Goal: Information Seeking & Learning: Learn about a topic

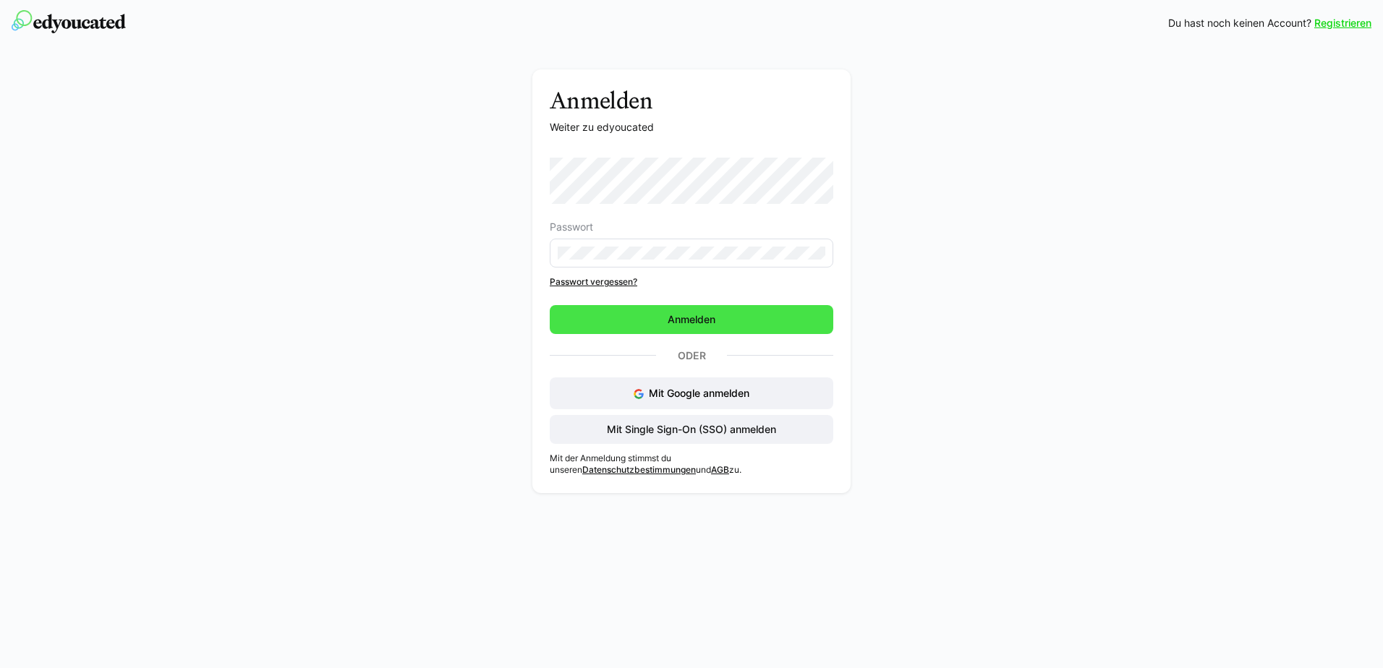
click at [699, 320] on span "Anmelden" at bounding box center [691, 319] width 52 height 14
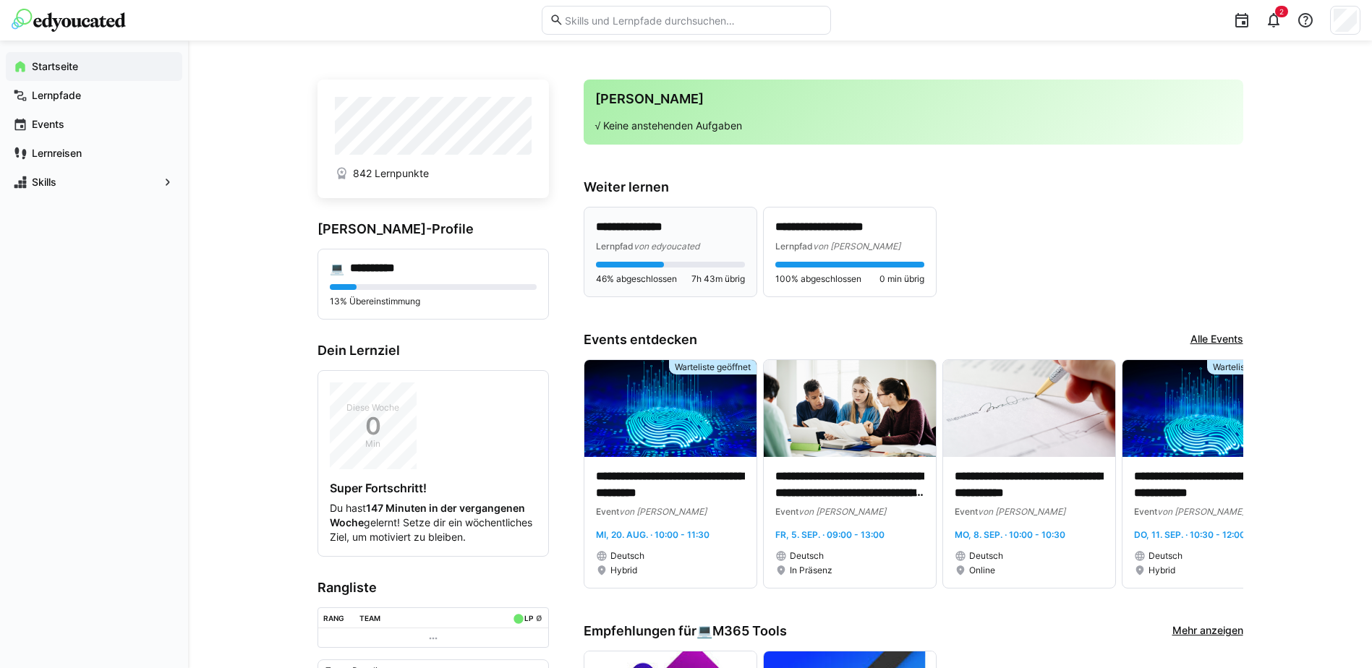
click at [639, 256] on div "**********" at bounding box center [670, 252] width 149 height 66
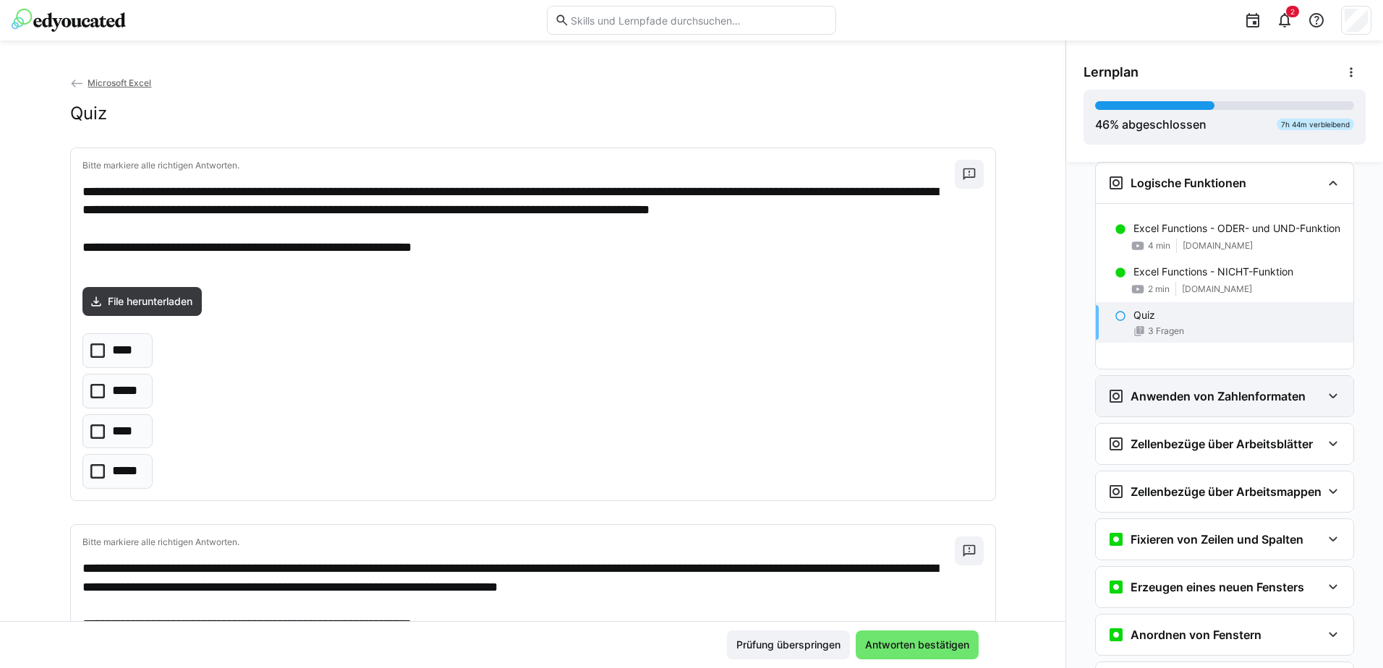
click at [1324, 398] on eds-icon at bounding box center [1332, 396] width 17 height 17
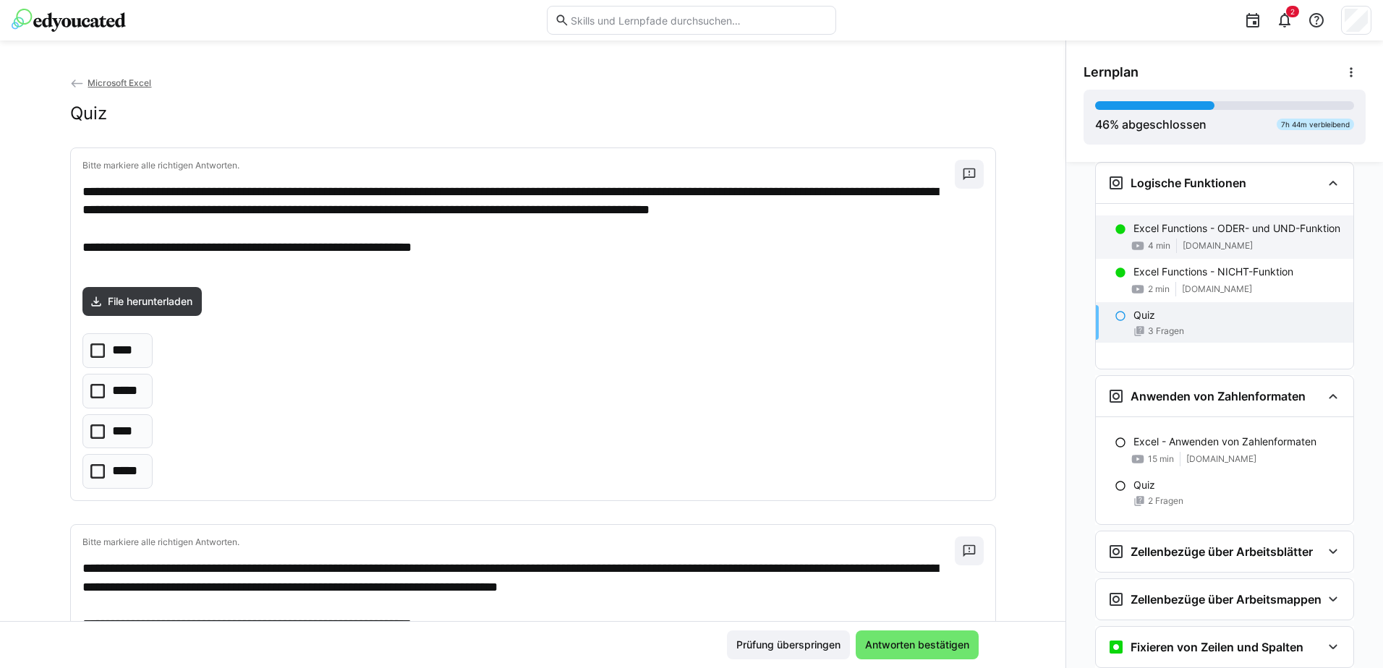
drag, startPoint x: 1181, startPoint y: 233, endPoint x: 1195, endPoint y: 236, distance: 14.8
click at [1181, 233] on p "Excel Functions - ODER- und UND-Funktion" at bounding box center [1236, 228] width 207 height 14
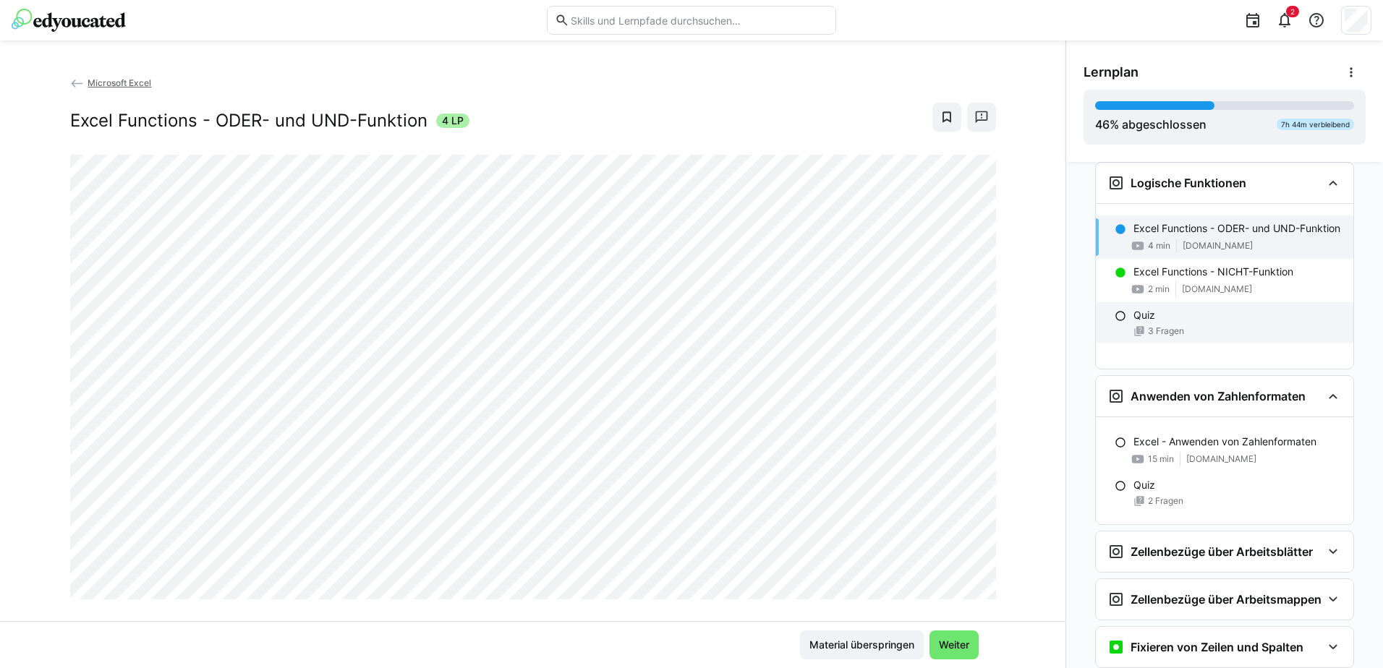
click at [1223, 323] on div "Quiz" at bounding box center [1237, 315] width 208 height 14
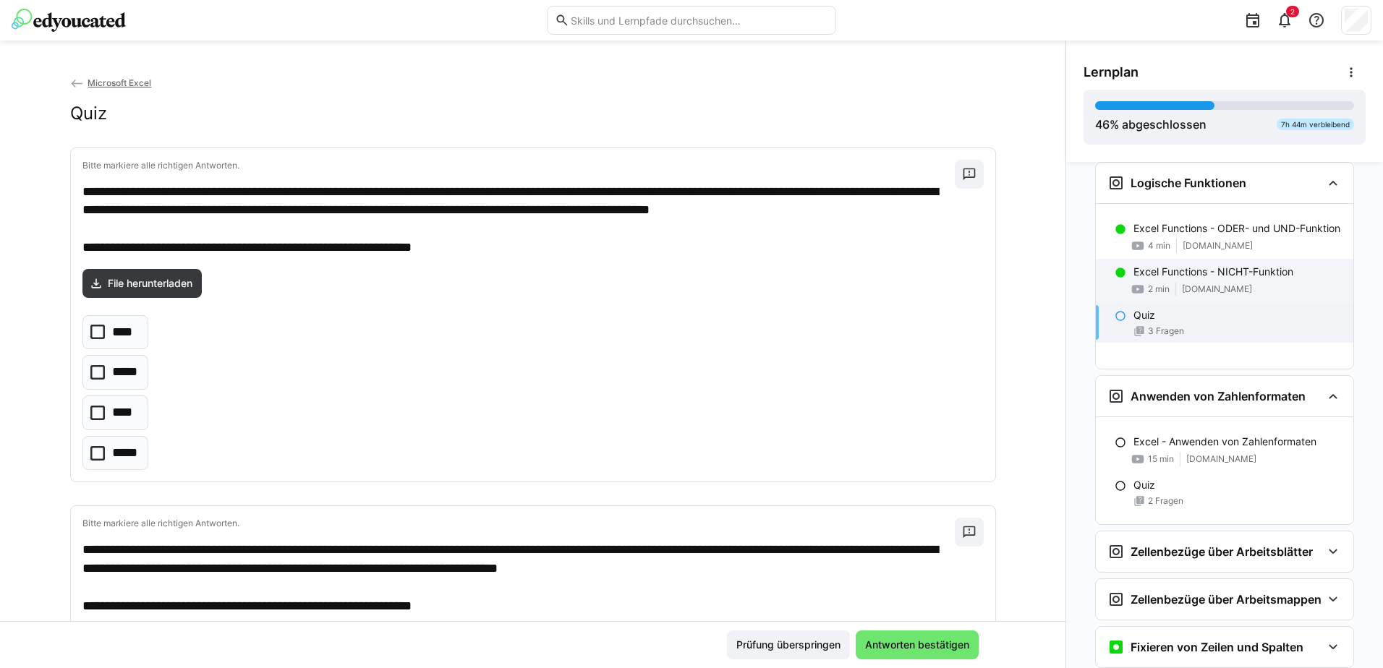
click at [1196, 279] on p "Excel Functions - NICHT-Funktion" at bounding box center [1213, 272] width 160 height 14
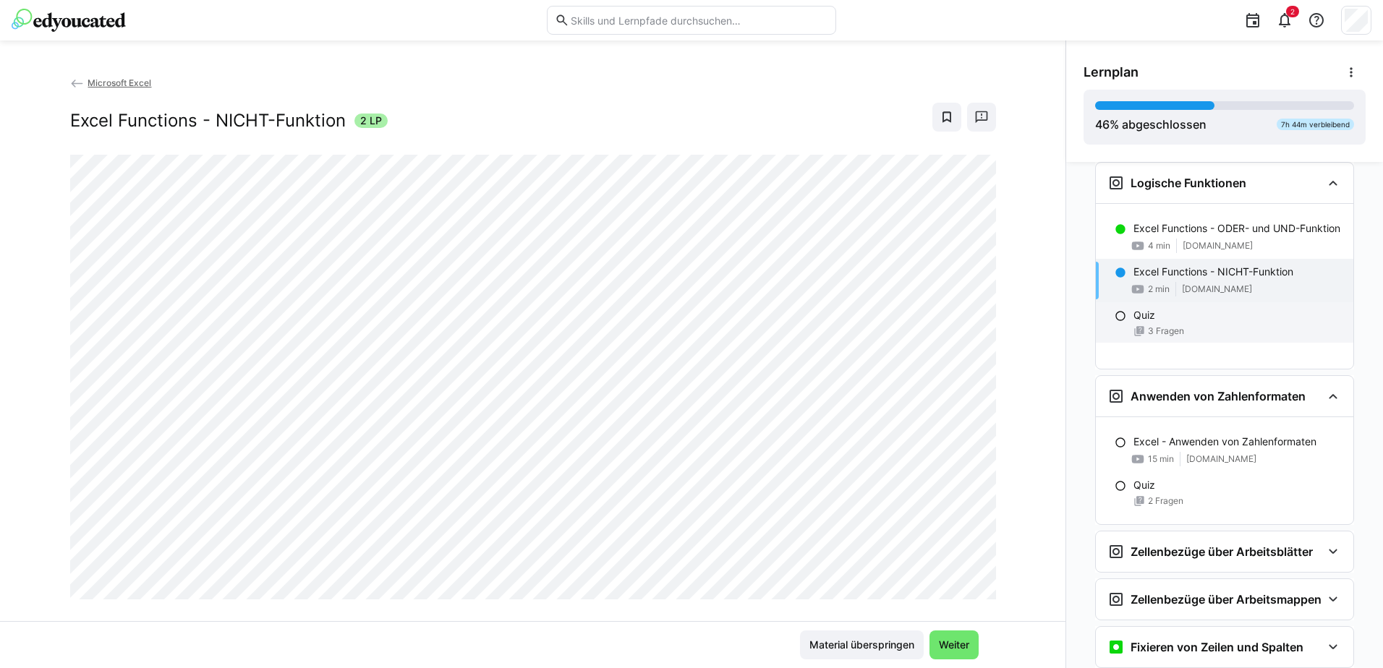
scroll to position [1773, 0]
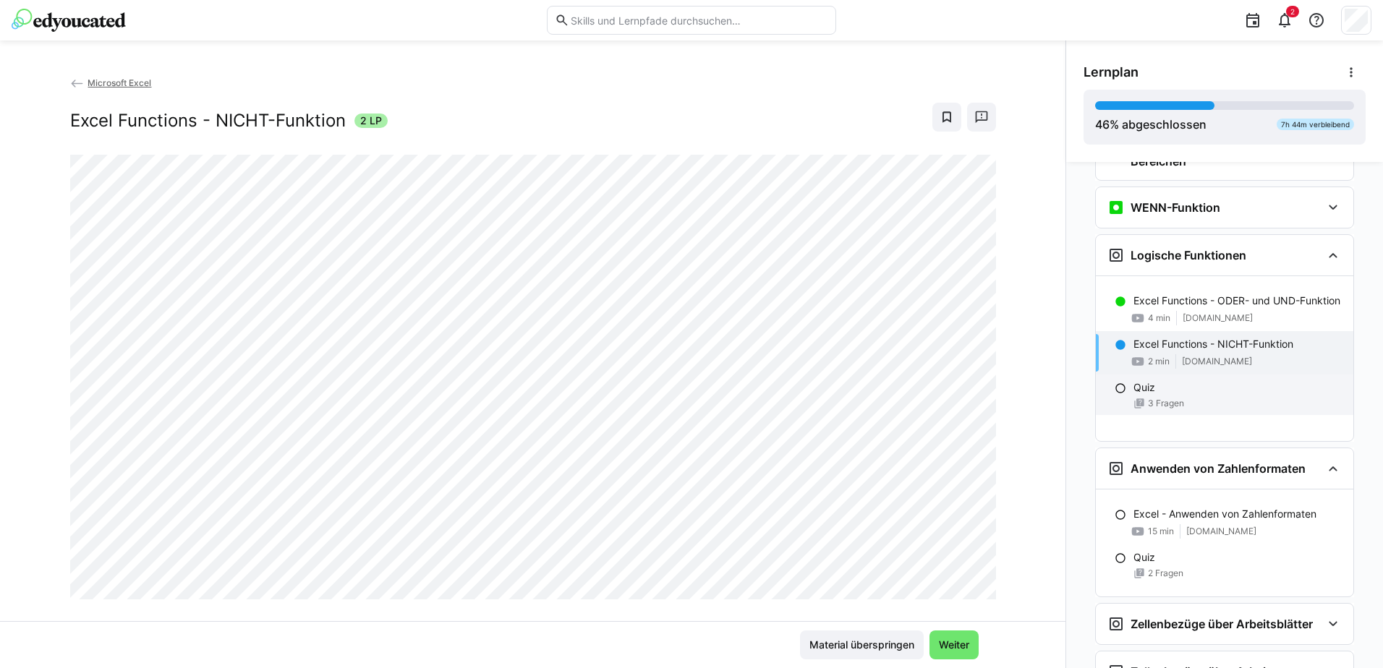
click at [1138, 395] on p "Quiz" at bounding box center [1144, 387] width 22 height 14
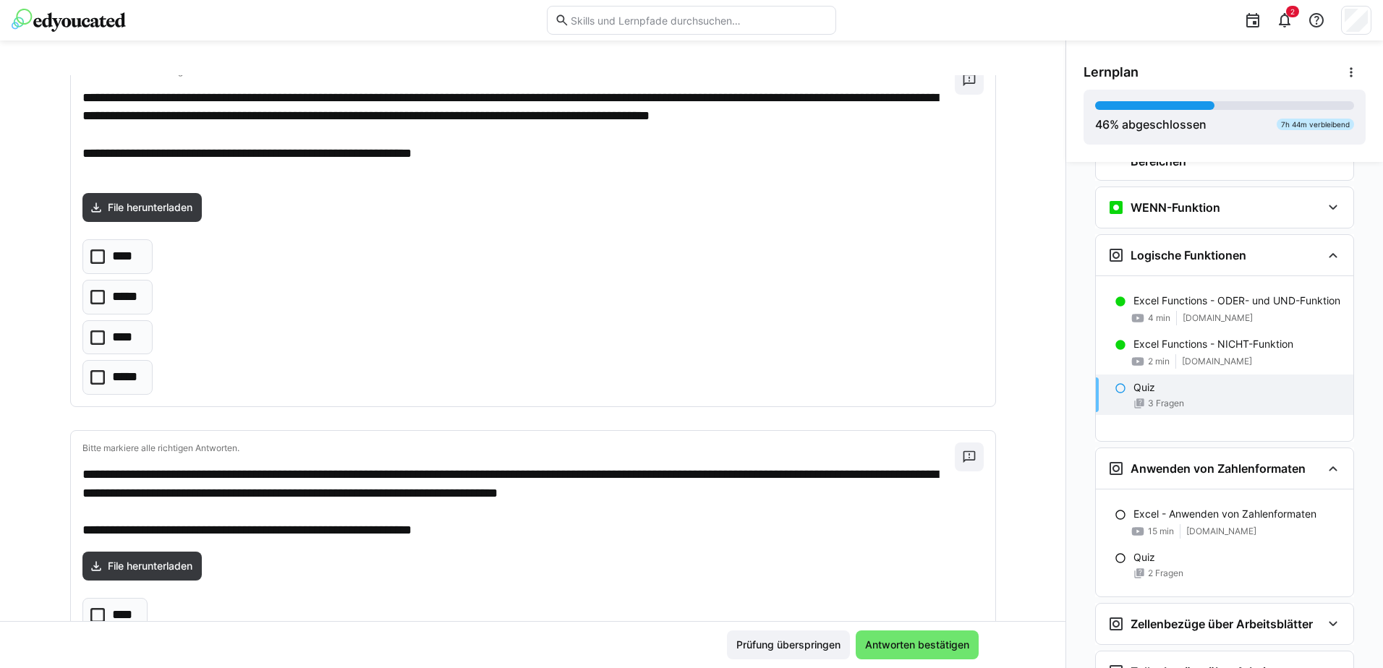
scroll to position [0, 0]
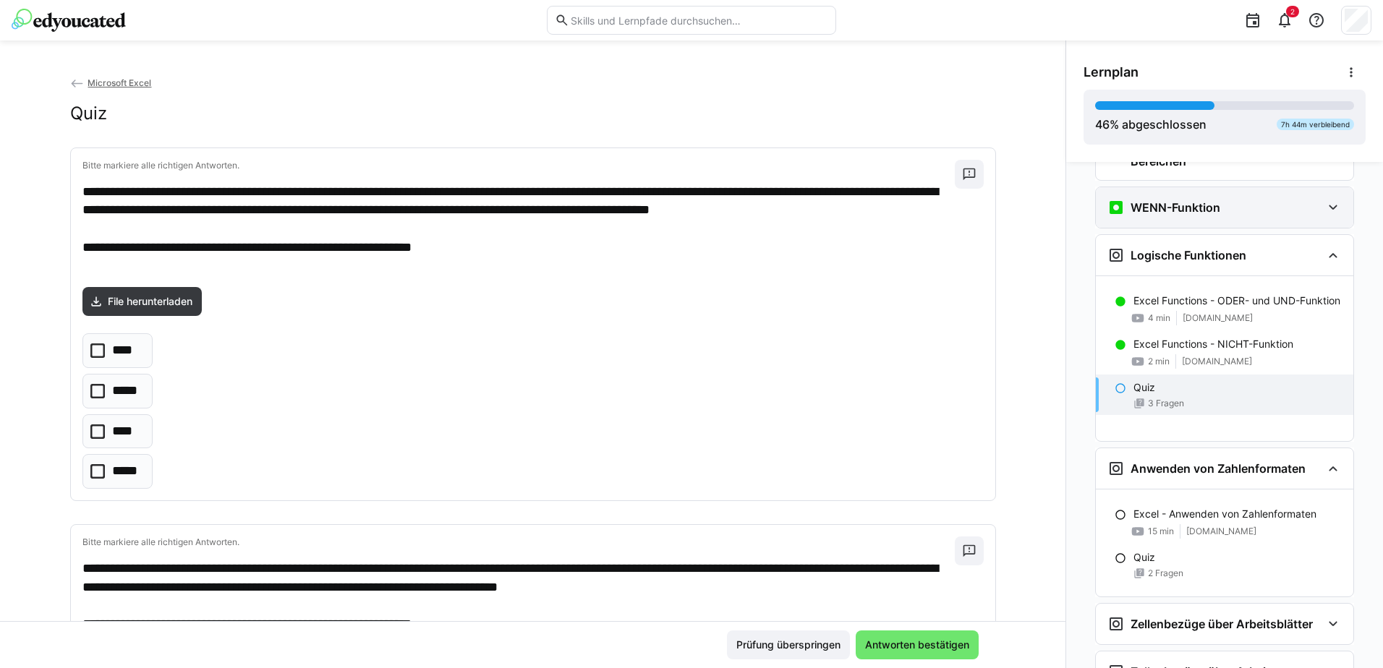
click at [1329, 210] on eds-icon at bounding box center [1332, 207] width 17 height 17
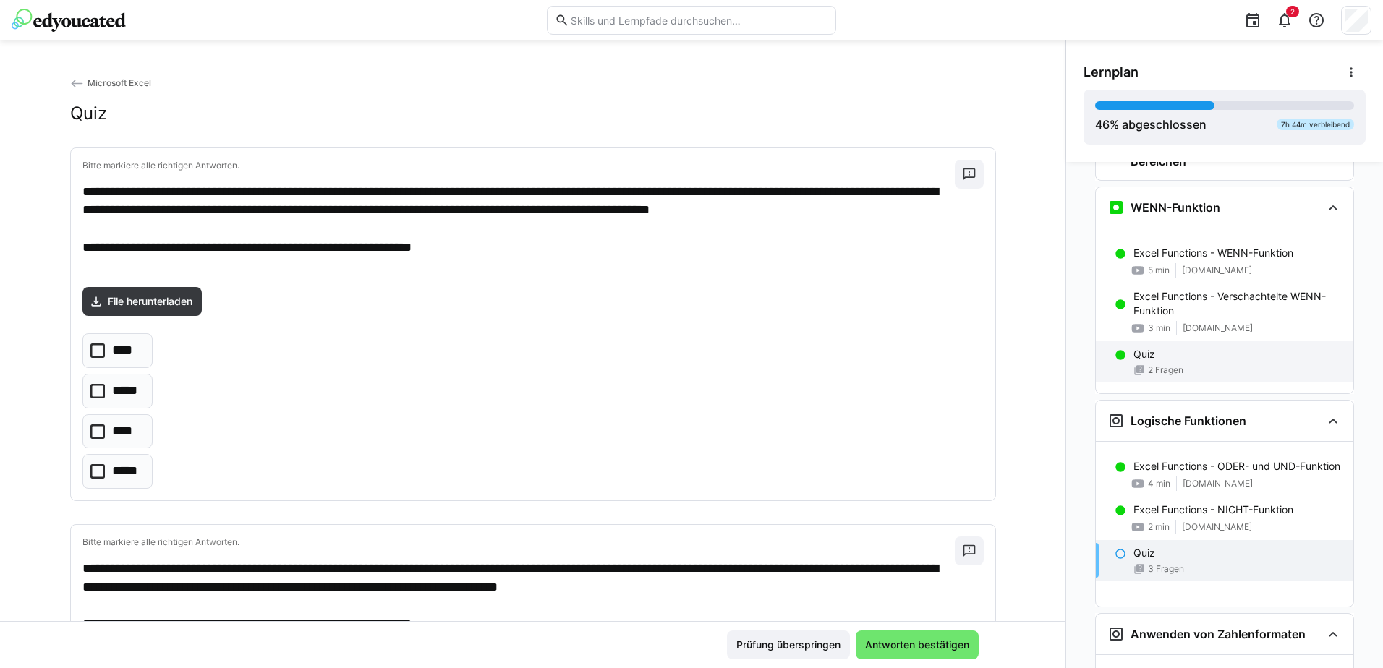
click at [1166, 361] on div "Quiz" at bounding box center [1237, 354] width 208 height 14
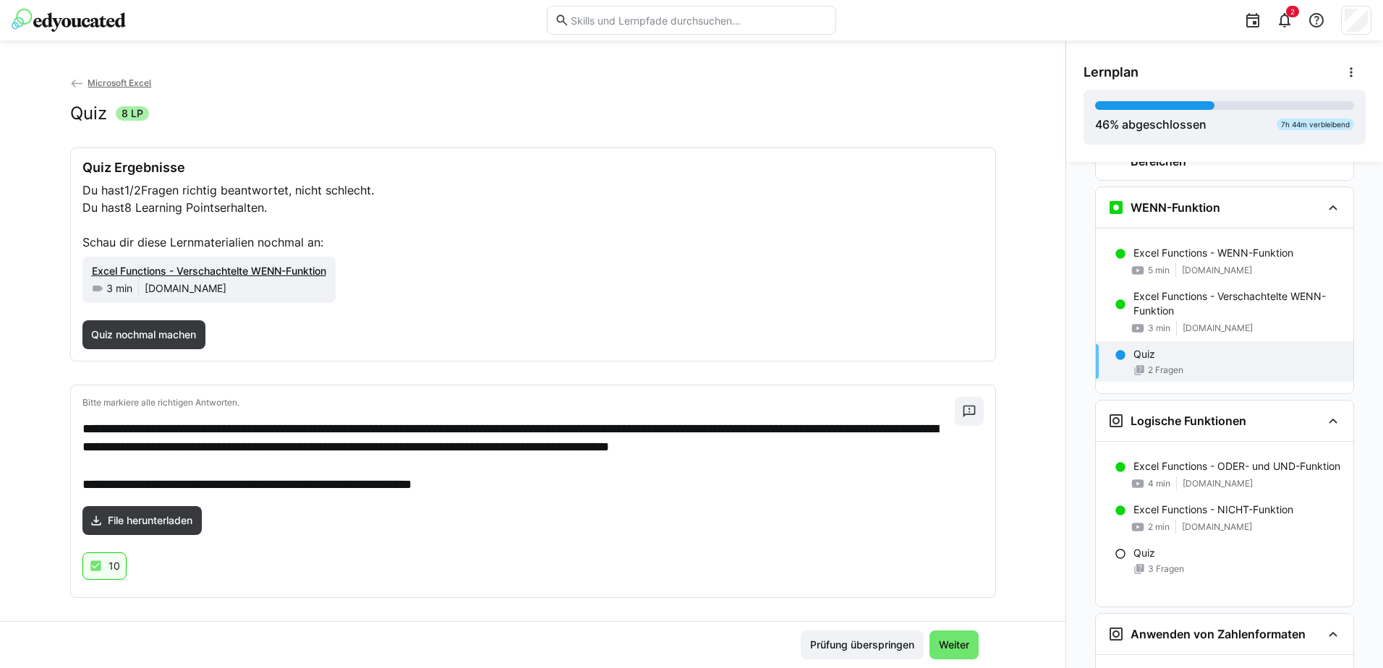
scroll to position [1798, 0]
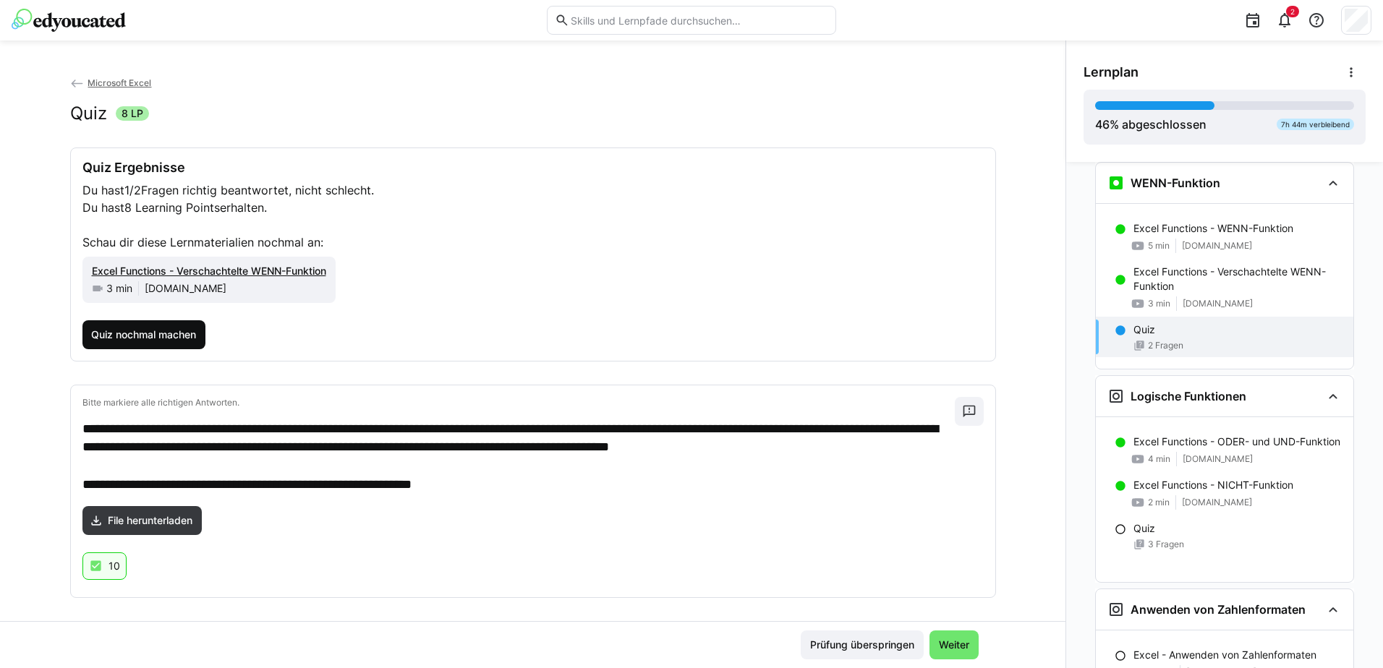
click at [142, 336] on span "Quiz nochmal machen" at bounding box center [143, 335] width 109 height 14
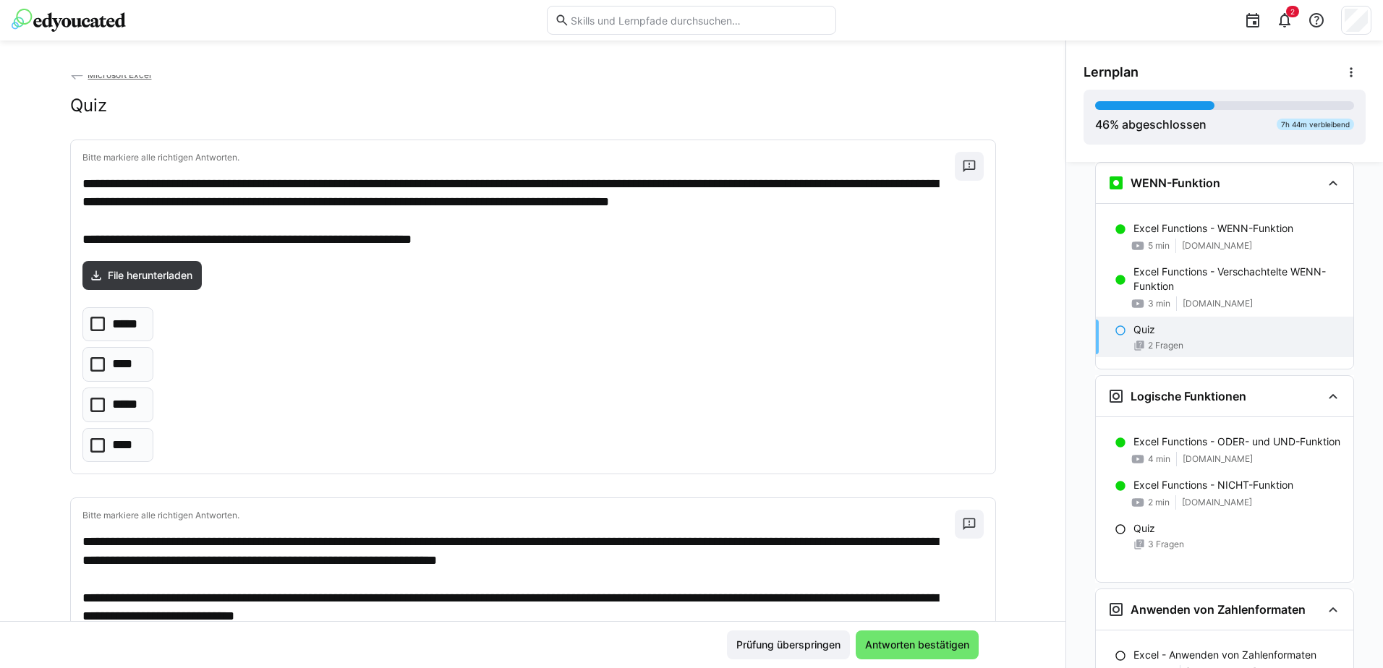
scroll to position [0, 0]
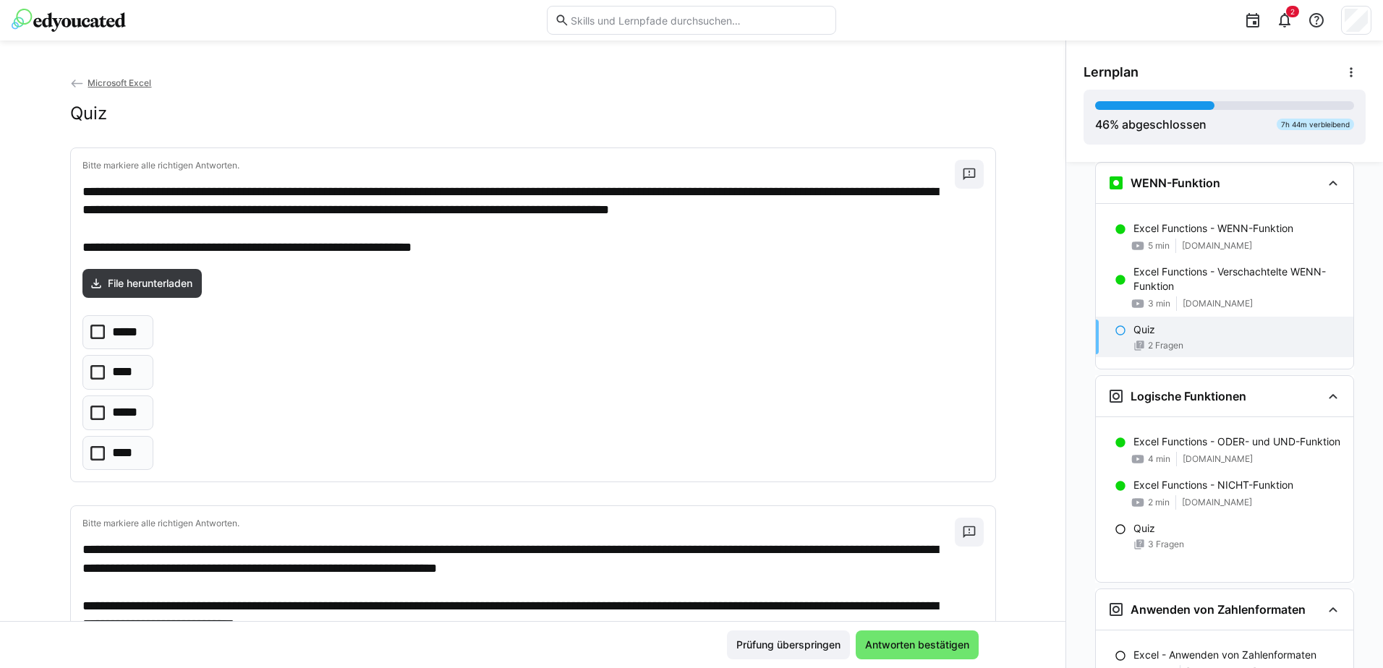
click at [97, 410] on icon at bounding box center [97, 413] width 14 height 14
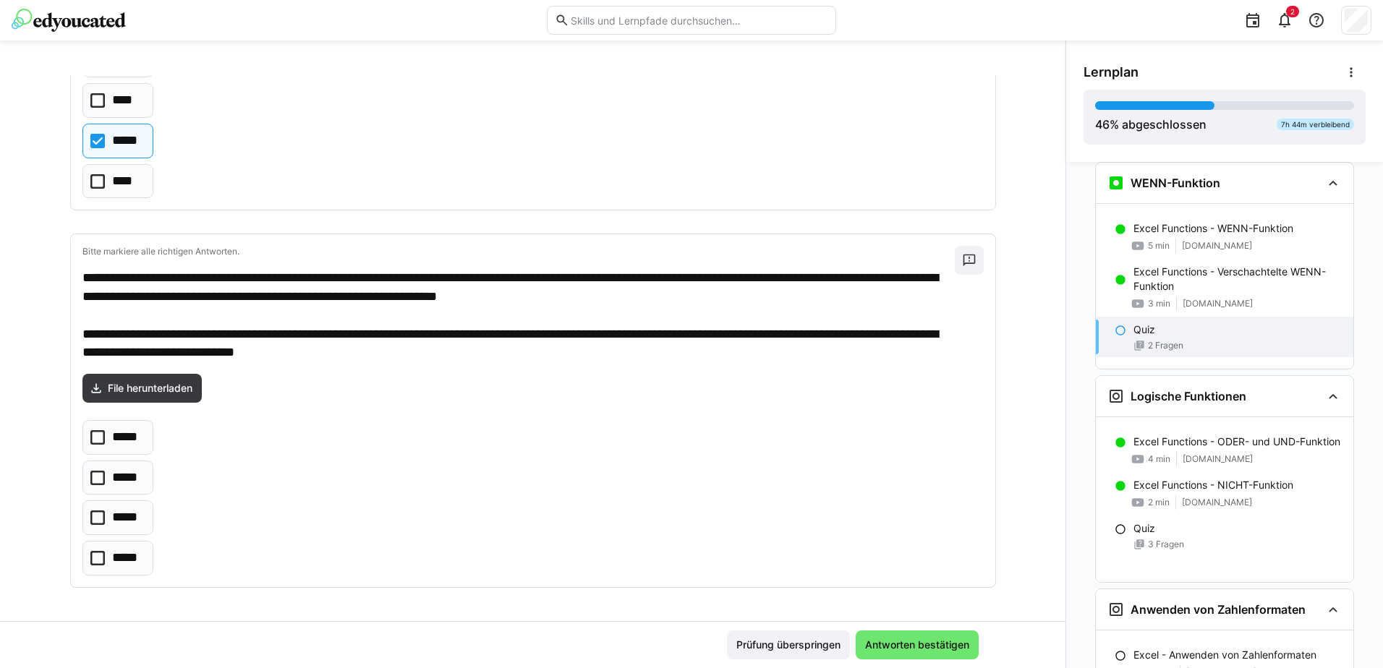
scroll to position [273, 0]
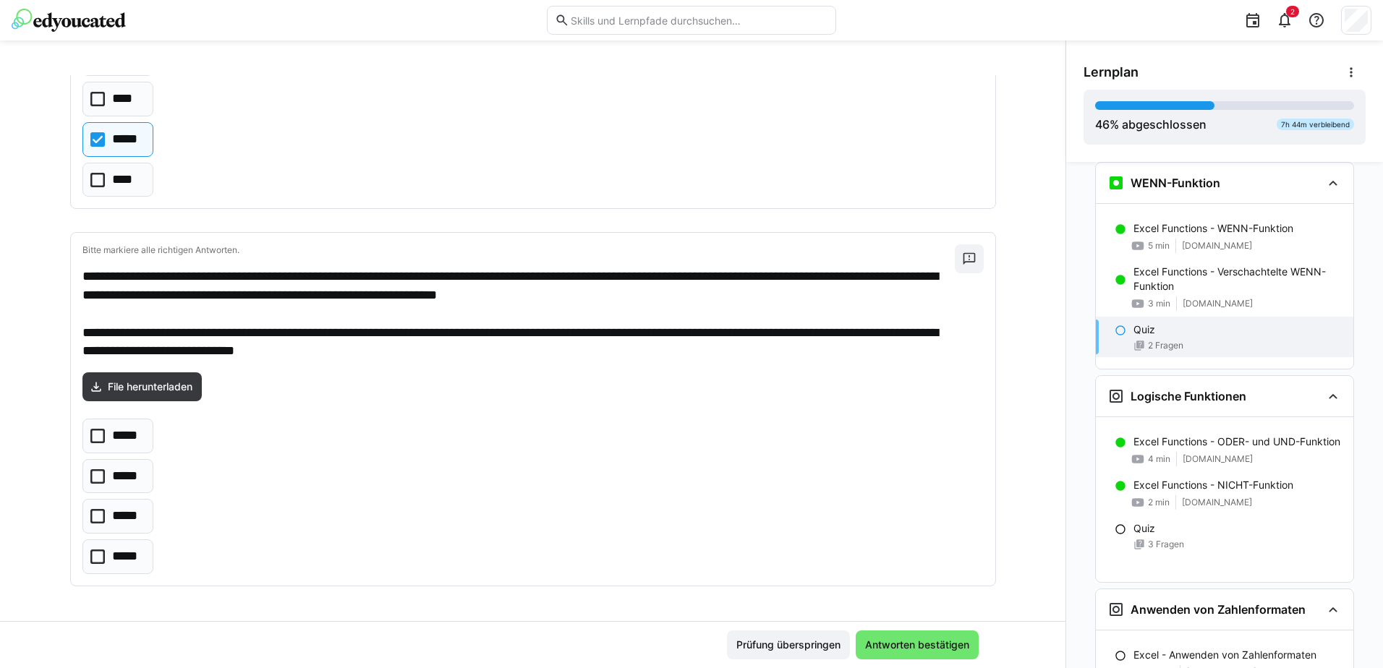
drag, startPoint x: 92, startPoint y: 477, endPoint x: 121, endPoint y: 481, distance: 30.0
click at [92, 477] on icon at bounding box center [97, 476] width 14 height 14
click at [901, 647] on span "Antworten bestätigen" at bounding box center [917, 645] width 108 height 14
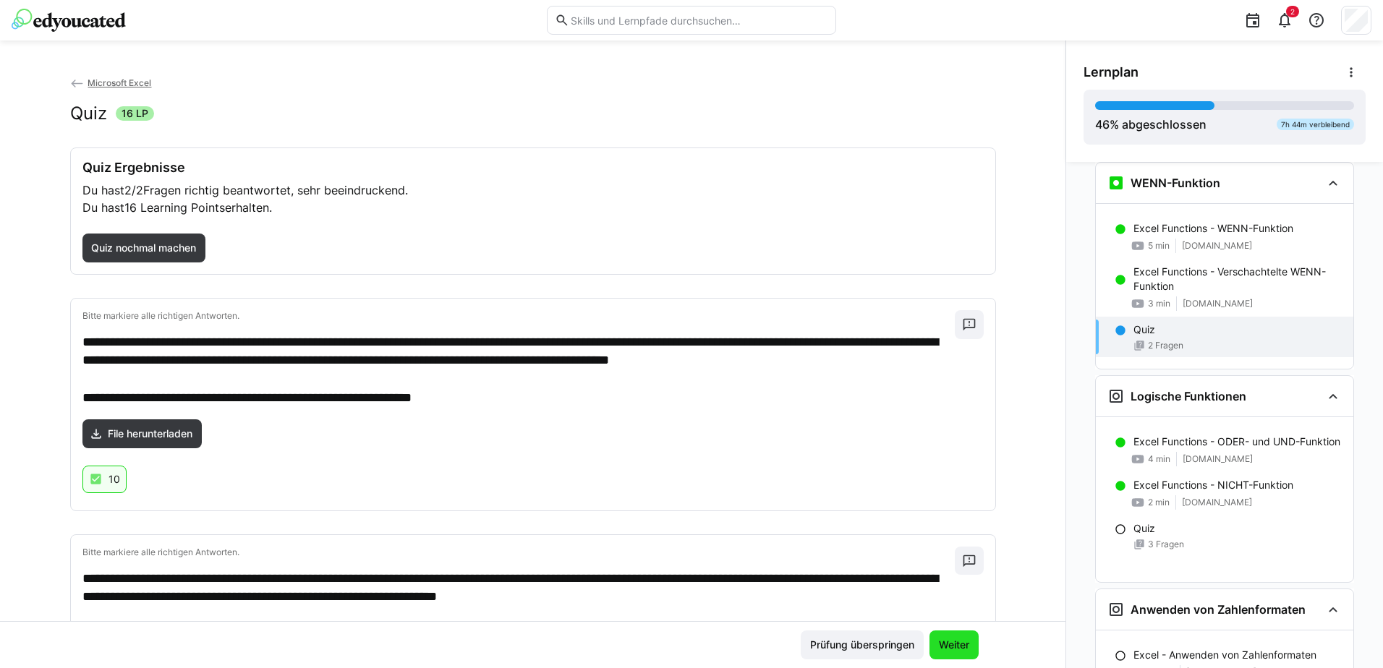
click at [952, 648] on span "Weiter" at bounding box center [954, 645] width 35 height 14
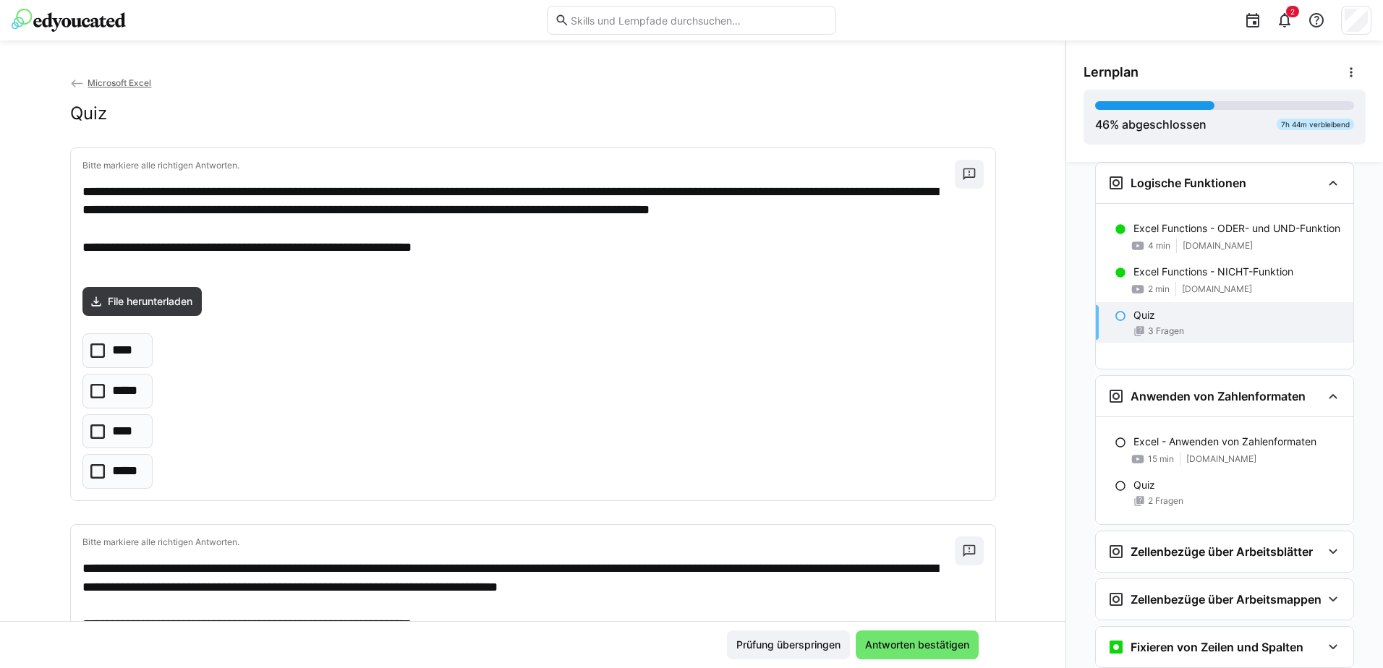
click at [92, 347] on icon at bounding box center [97, 351] width 14 height 14
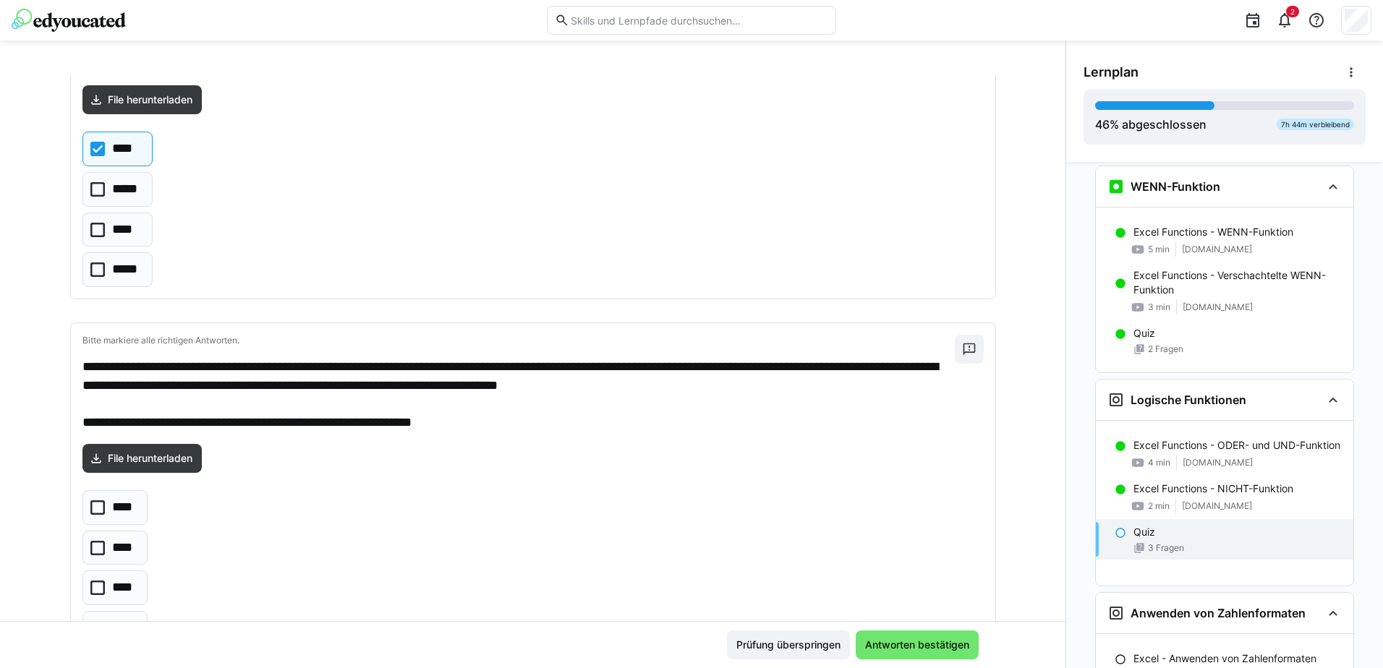
scroll to position [343, 0]
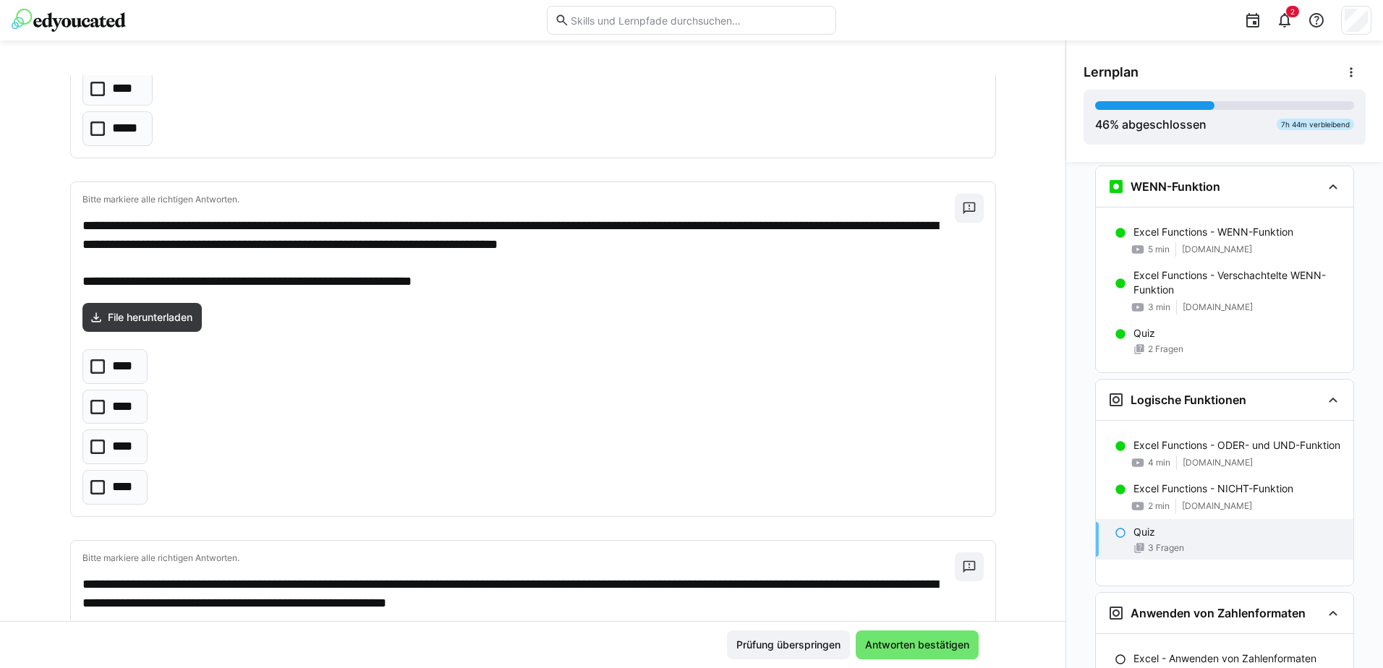
click at [90, 409] on icon at bounding box center [97, 407] width 14 height 14
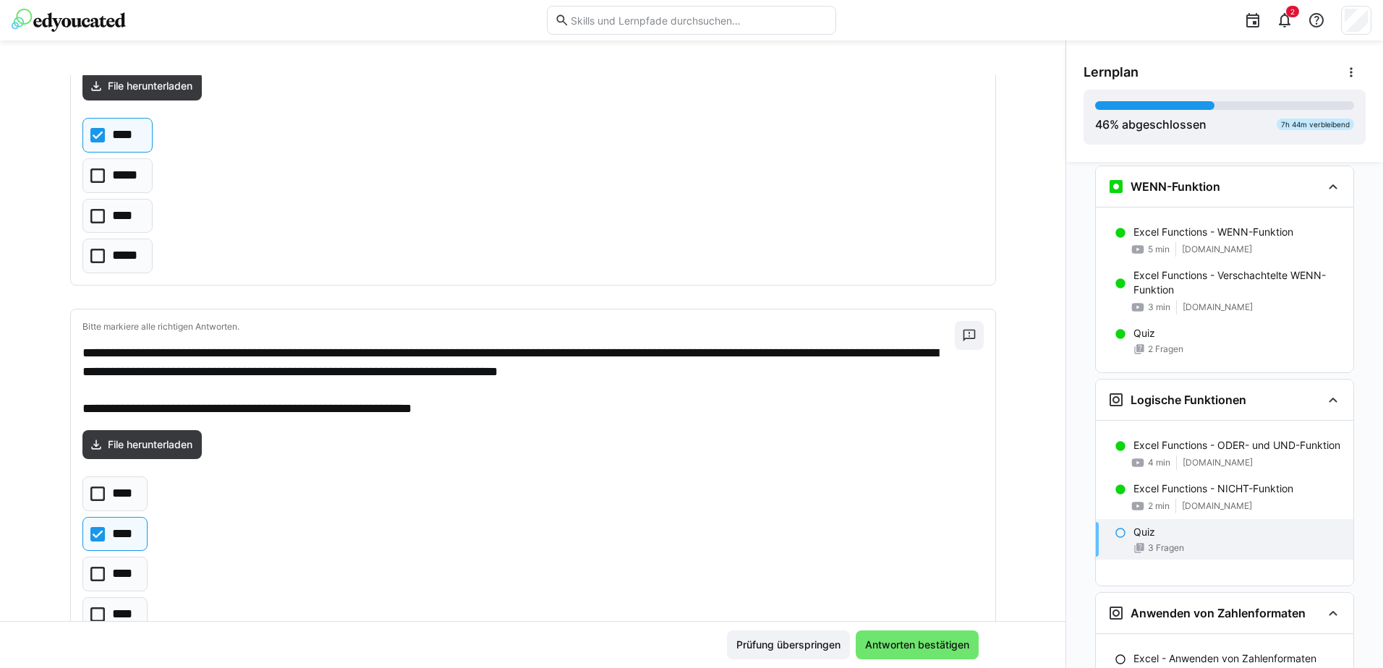
scroll to position [217, 0]
